Goal: Task Accomplishment & Management: Complete application form

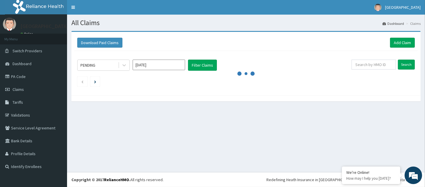
click at [399, 41] on link "Add Claim" at bounding box center [402, 43] width 25 height 10
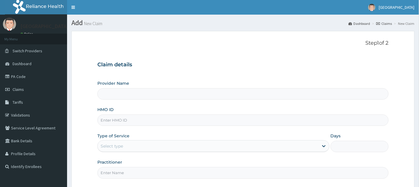
click at [153, 123] on input "HMO ID" at bounding box center [242, 119] width 291 height 11
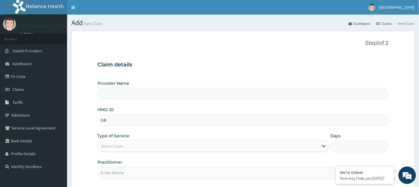
type input "GBI"
type input "Cypress Eye Centre - Maitama"
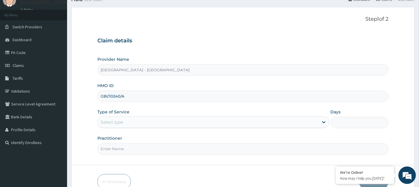
scroll to position [55, 0]
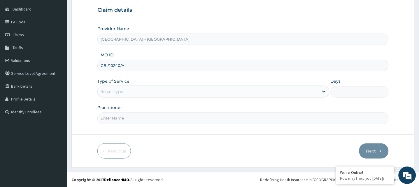
type input "GBI/10240/A"
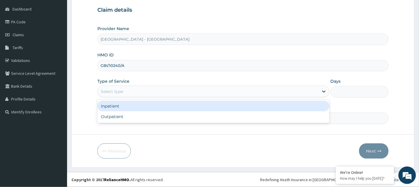
click at [152, 91] on div "Select type" at bounding box center [208, 91] width 221 height 9
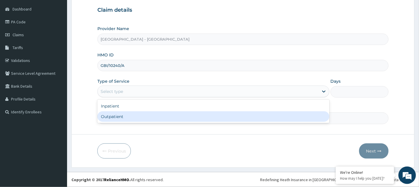
click at [146, 117] on div "Outpatient" at bounding box center [213, 116] width 232 height 10
type input "1"
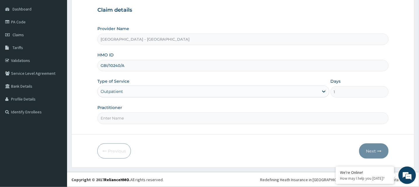
click at [146, 117] on input "Practitioner" at bounding box center [242, 117] width 291 height 11
type input "DR PRECIOUS OKAA-OZUOA"
click at [367, 147] on button "Next" at bounding box center [373, 150] width 29 height 15
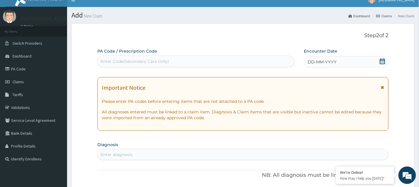
scroll to position [0, 0]
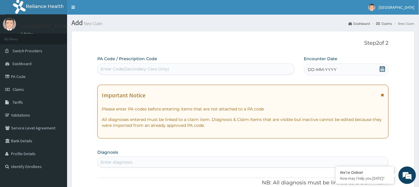
click at [181, 67] on div "Enter Code(Secondary Care Only)" at bounding box center [196, 68] width 197 height 9
paste input "PA/EFADD0"
type input "PA/EFADD0"
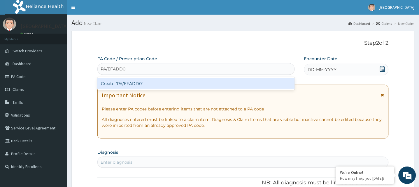
click at [171, 87] on div "Create "PA/EFADD0"" at bounding box center [195, 83] width 197 height 10
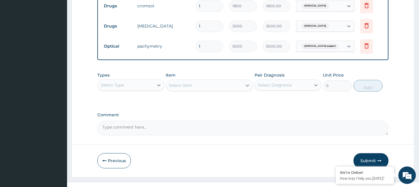
scroll to position [251, 0]
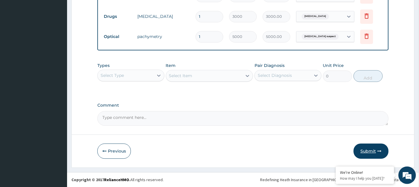
click at [369, 147] on button "Submit" at bounding box center [371, 150] width 35 height 15
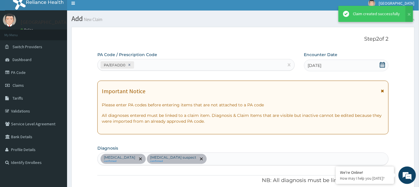
scroll to position [0, 0]
